Goal: Obtain resource: Obtain resource

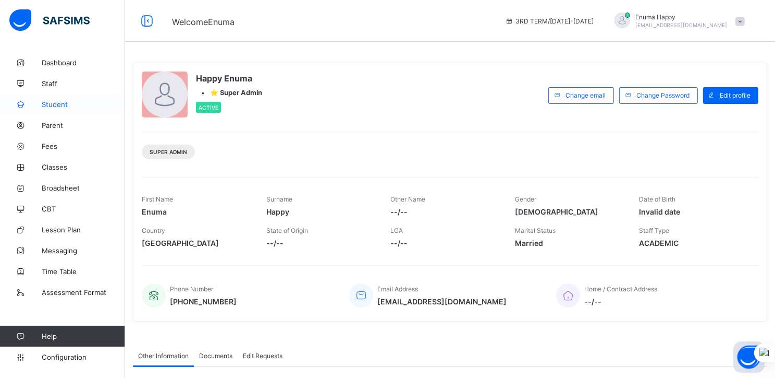
click at [51, 100] on span "Student" at bounding box center [83, 104] width 83 height 8
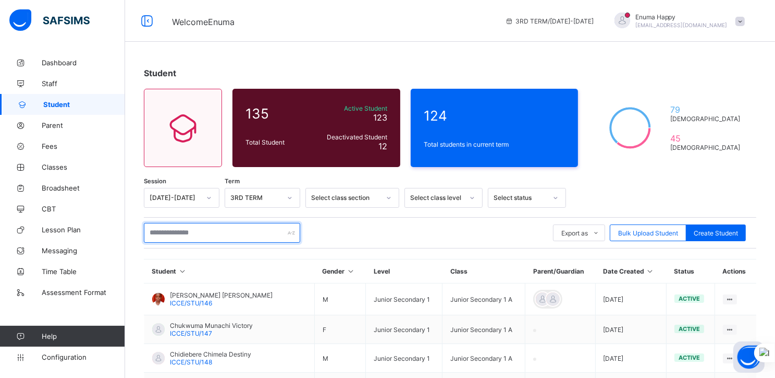
click at [189, 233] on input "text" at bounding box center [222, 233] width 156 height 20
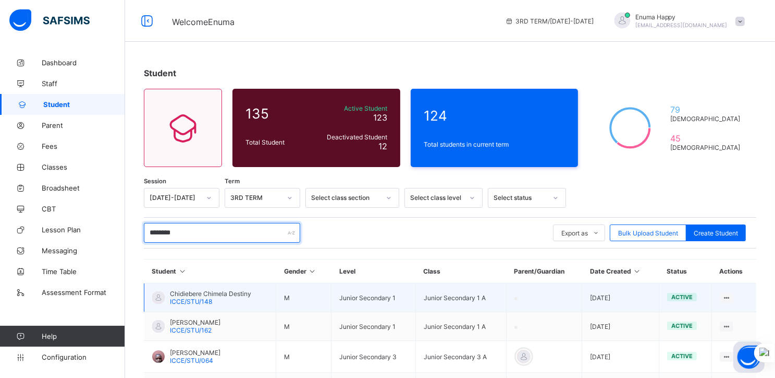
type input "********"
click at [178, 294] on span "Chidiebere Chimela Destiny" at bounding box center [210, 293] width 81 height 8
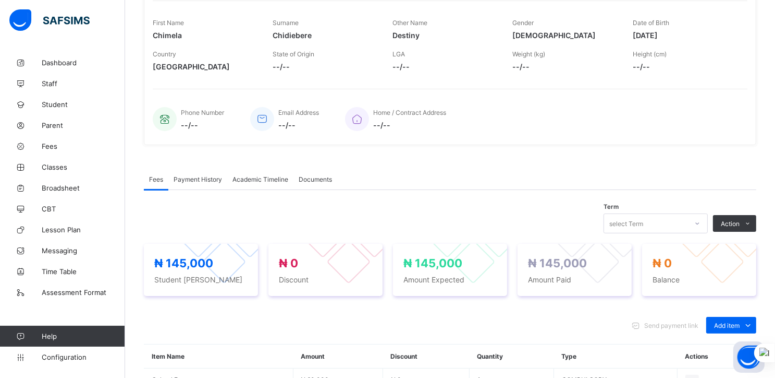
scroll to position [161, 0]
click at [252, 179] on span "Academic Timeline" at bounding box center [261, 180] width 56 height 8
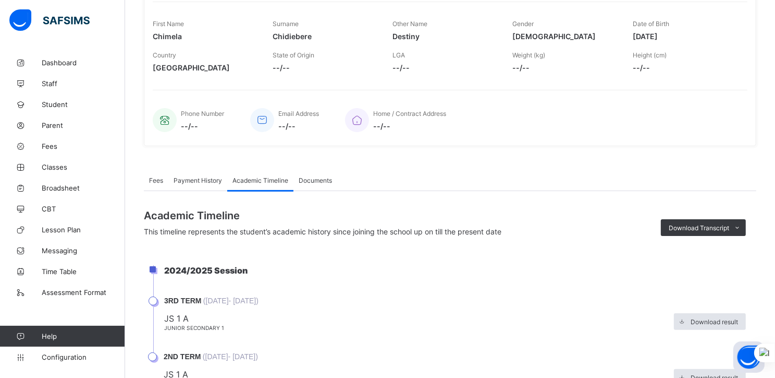
scroll to position [211, 0]
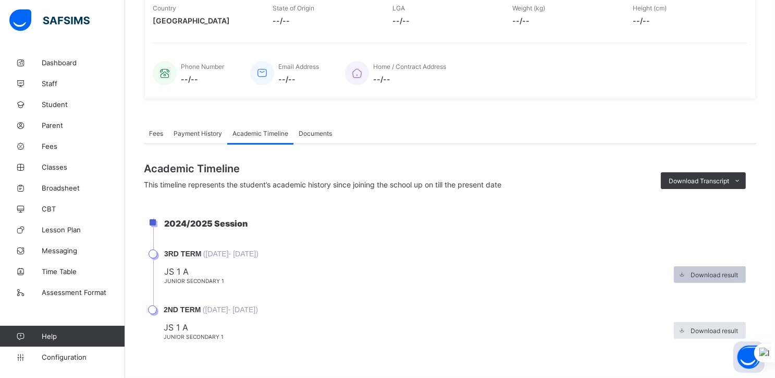
click at [707, 271] on span "Download result" at bounding box center [714, 275] width 47 height 8
click at [51, 186] on span "Broadsheet" at bounding box center [83, 188] width 83 height 8
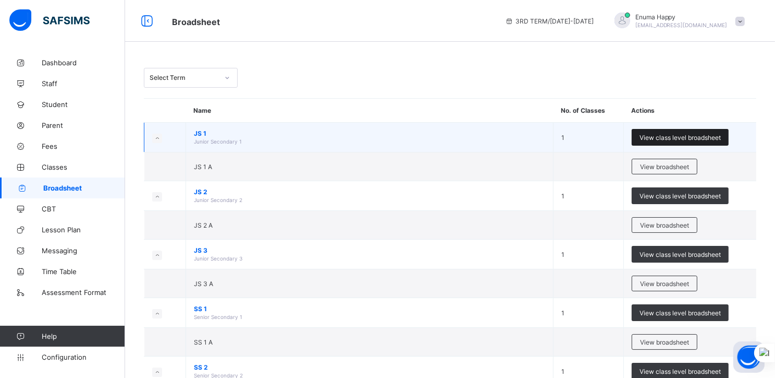
click at [663, 136] on span "View class level broadsheet" at bounding box center [680, 138] width 81 height 8
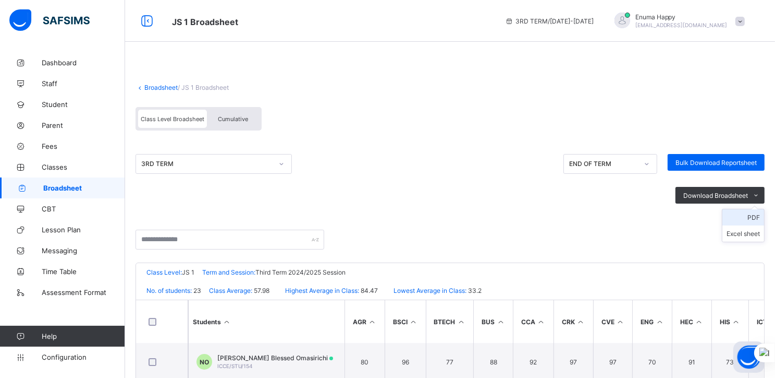
click at [758, 217] on li "PDF" at bounding box center [744, 217] width 42 height 16
click at [60, 187] on span "Broadsheet" at bounding box center [84, 188] width 82 height 8
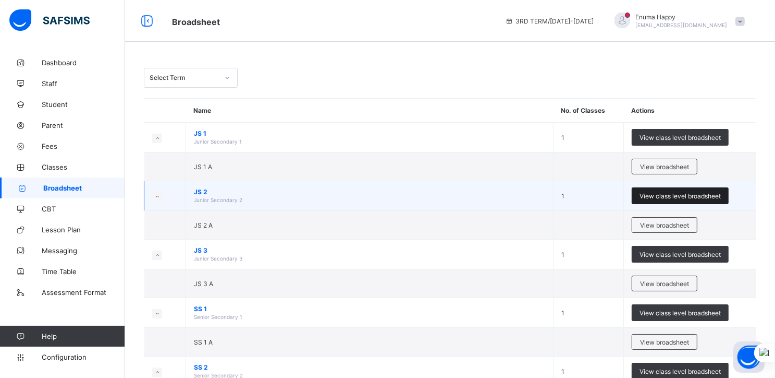
click at [666, 195] on span "View class level broadsheet" at bounding box center [680, 196] width 81 height 8
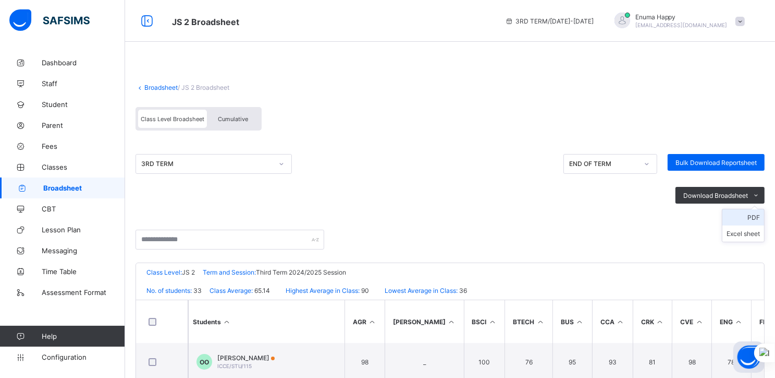
click at [758, 219] on li "PDF" at bounding box center [744, 217] width 42 height 16
click at [155, 86] on link "Broadsheet" at bounding box center [160, 87] width 33 height 8
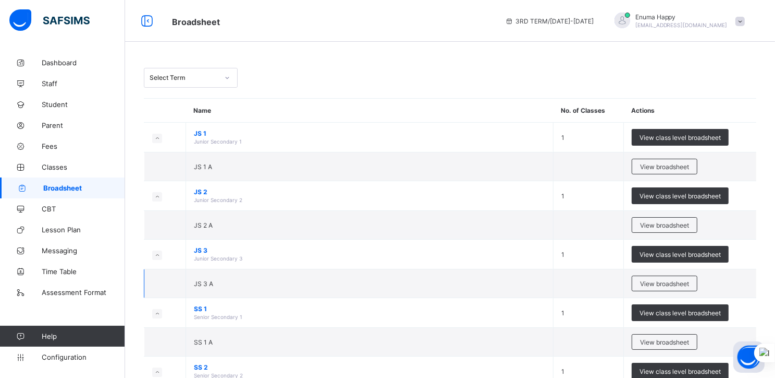
scroll to position [120, 0]
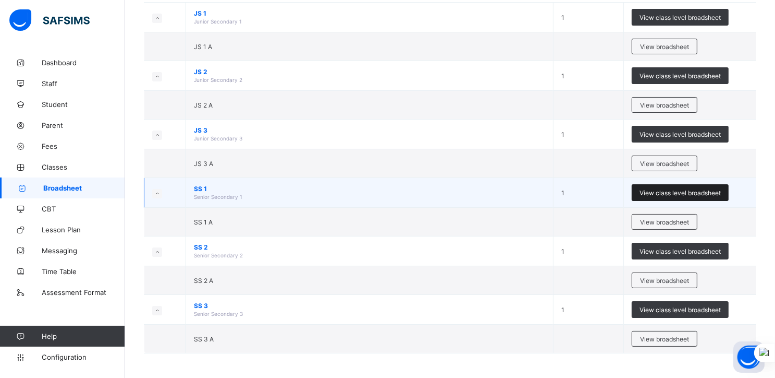
click at [669, 189] on span "View class level broadsheet" at bounding box center [680, 193] width 81 height 8
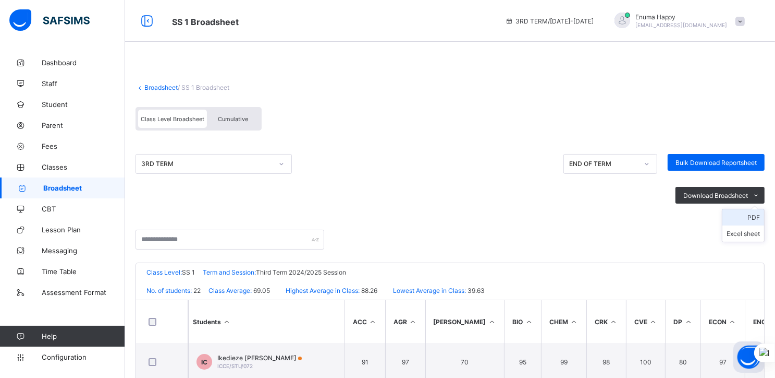
click at [763, 220] on li "PDF" at bounding box center [744, 217] width 42 height 16
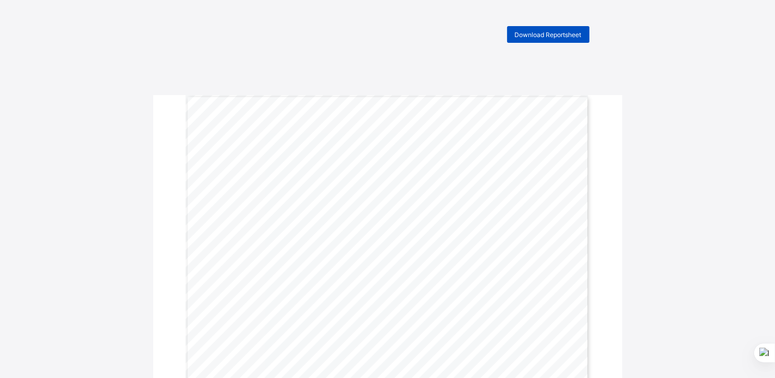
click at [536, 35] on span "Download Reportsheet" at bounding box center [548, 35] width 67 height 8
